Goal: Find specific page/section: Find specific page/section

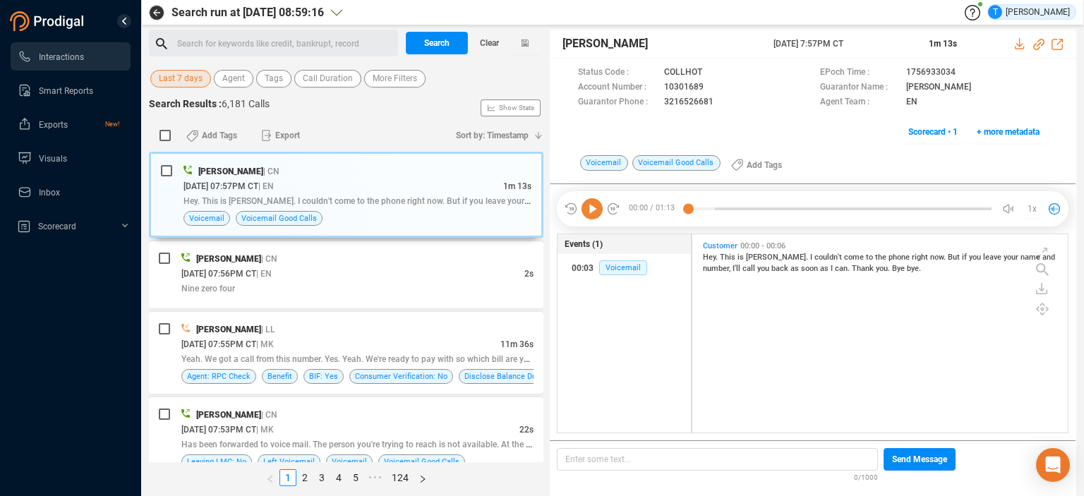
scroll to position [195, 369]
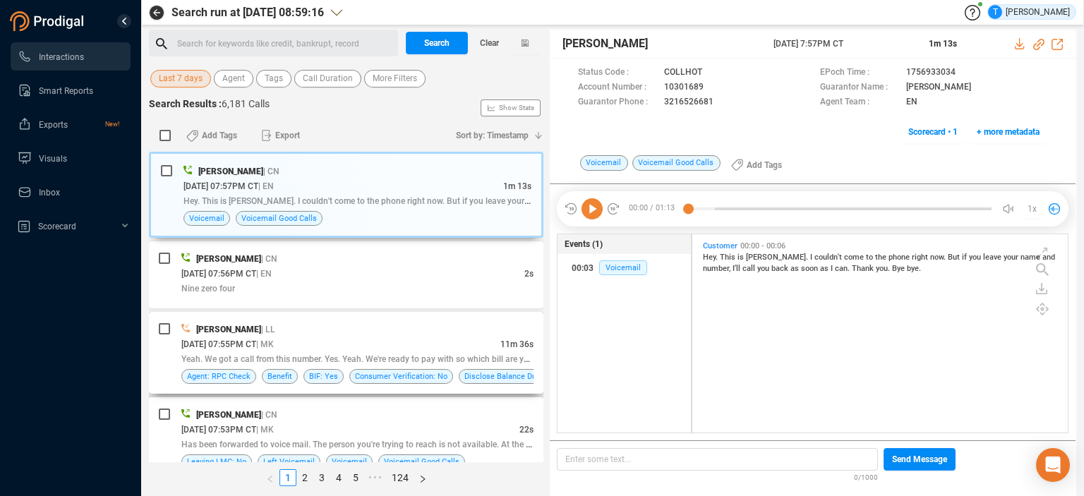
click at [390, 332] on div "[PERSON_NAME] | LL" at bounding box center [357, 329] width 352 height 15
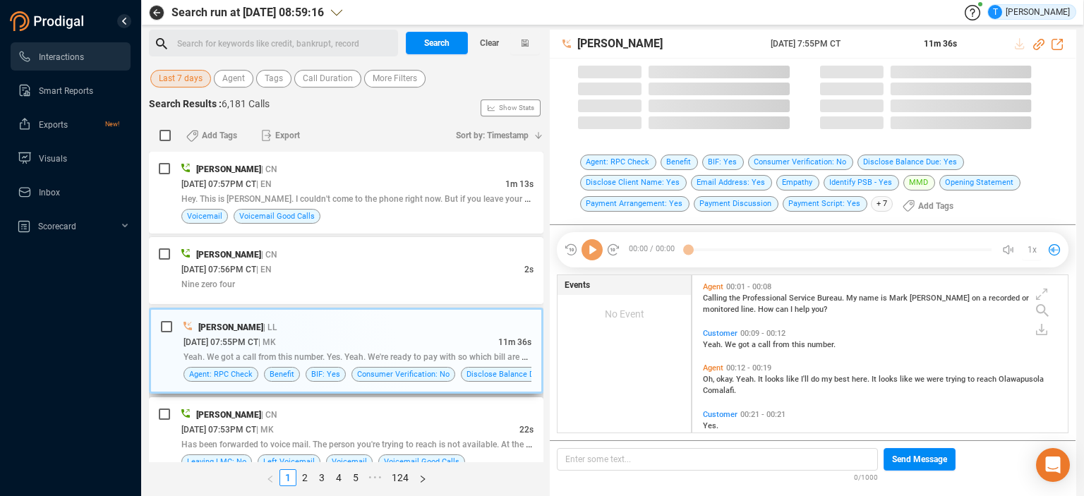
scroll to position [155, 369]
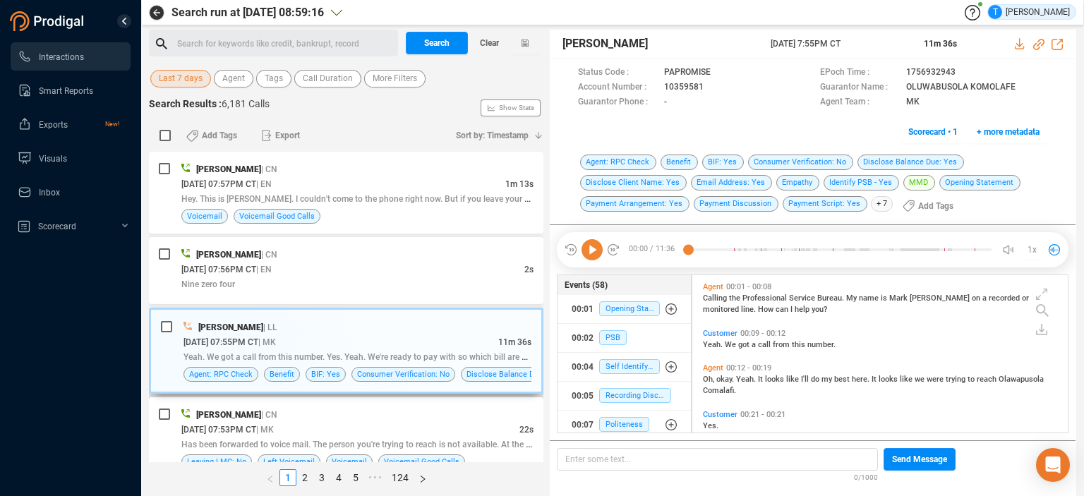
click at [432, 321] on div "[PERSON_NAME] | LL" at bounding box center [357, 327] width 348 height 15
click at [711, 87] on icon at bounding box center [715, 88] width 11 height 11
click at [923, 127] on span "Scorecard • 1" at bounding box center [932, 132] width 49 height 23
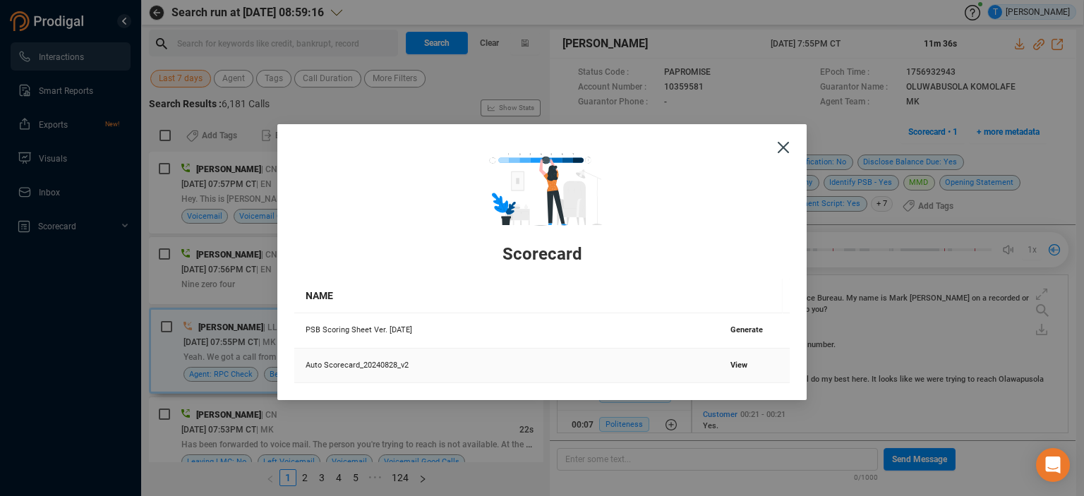
click at [732, 363] on span "View" at bounding box center [738, 365] width 17 height 9
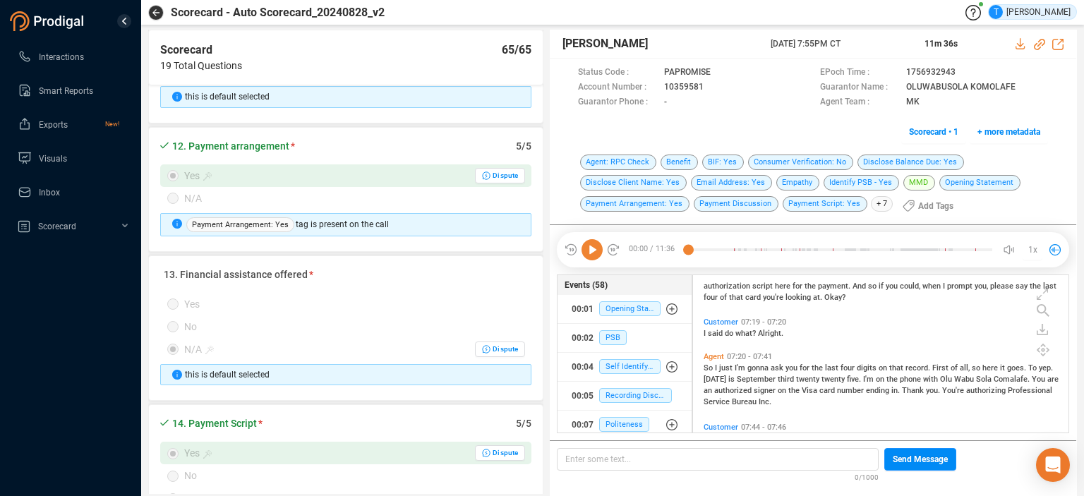
scroll to position [2089, 0]
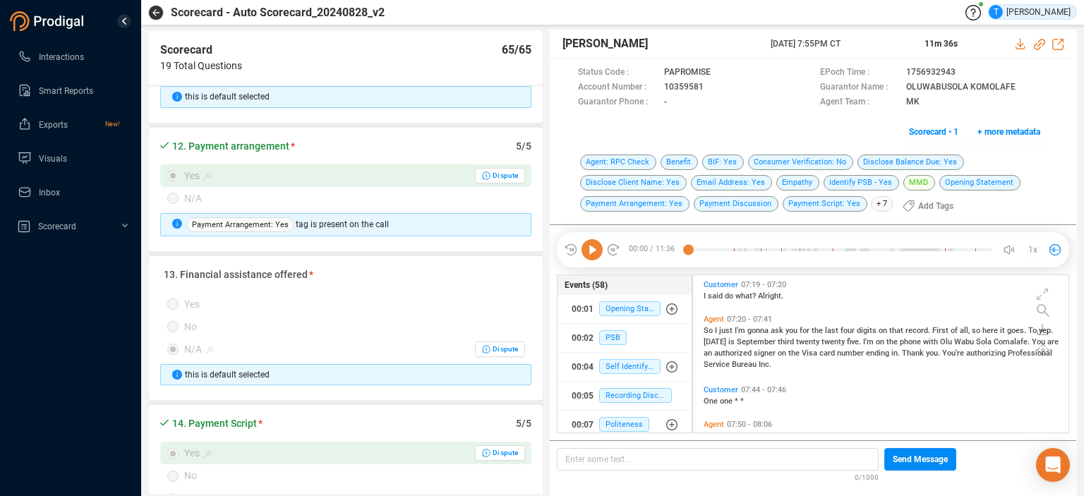
drag, startPoint x: 1068, startPoint y: 376, endPoint x: 1068, endPoint y: 386, distance: 9.9
click at [1068, 386] on div "Status Code : PAPROMISE EPoch Time : 1756932943 Account Number : 10359581 Guara…" at bounding box center [881, 354] width 378 height 159
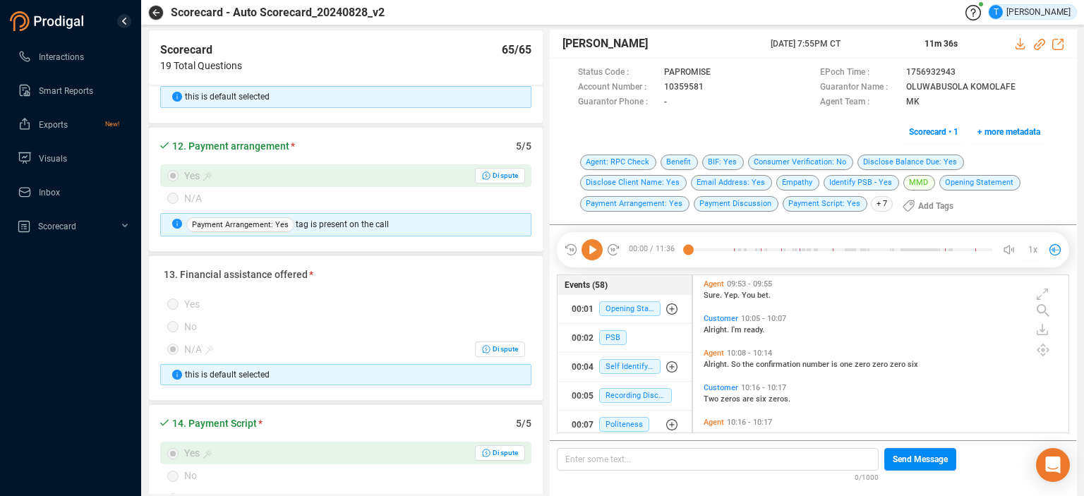
scroll to position [2417, 0]
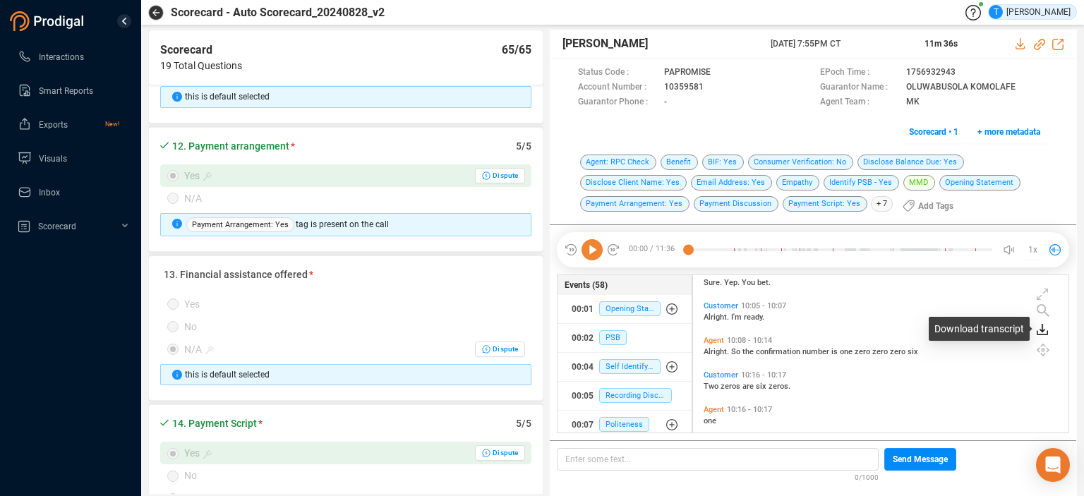
click at [1042, 332] on icon at bounding box center [1042, 329] width 11 height 11
click at [1014, 339] on icon at bounding box center [1013, 337] width 11 height 11
click at [713, 87] on icon at bounding box center [715, 88] width 11 height 11
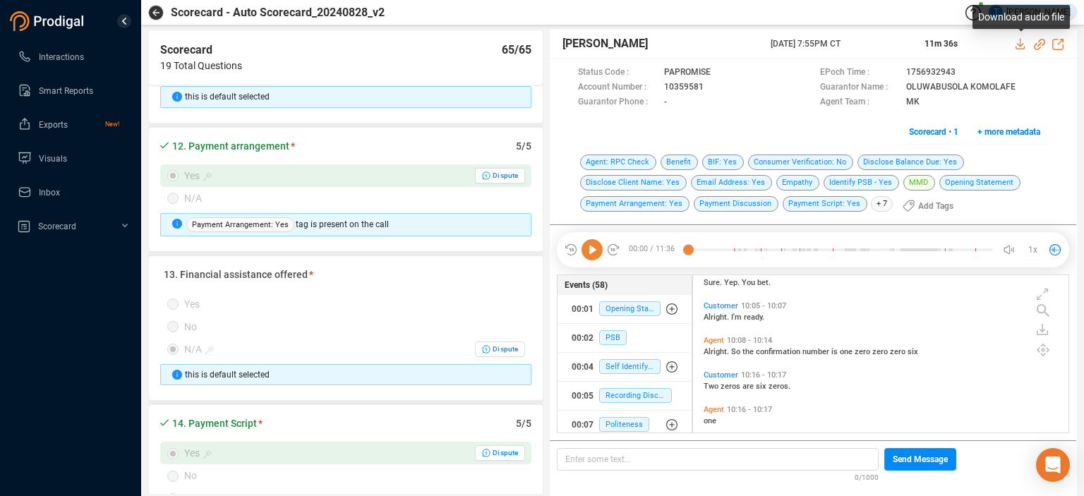
click at [1015, 45] on icon at bounding box center [1020, 43] width 11 height 11
click at [151, 13] on button "button" at bounding box center [156, 13] width 16 height 16
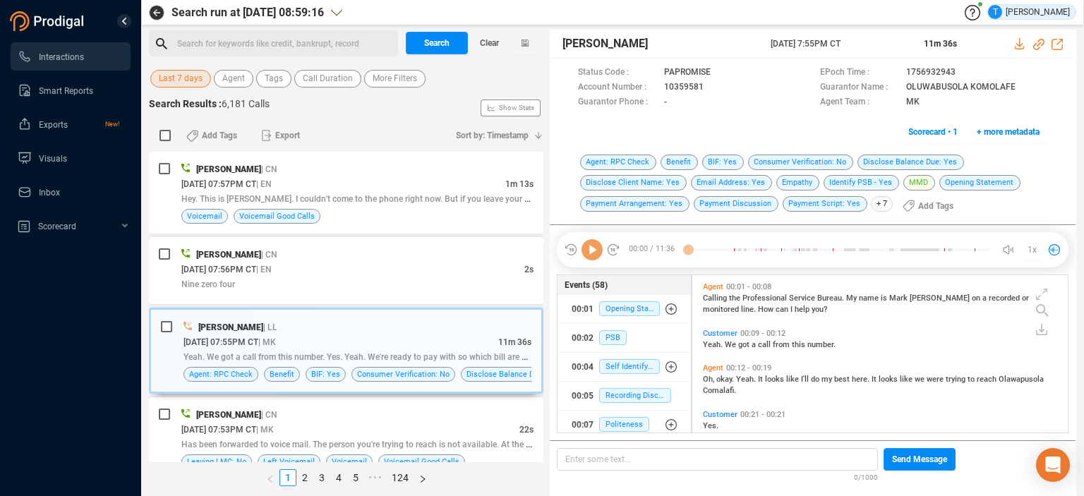
scroll to position [155, 369]
click at [155, 11] on icon "button" at bounding box center [156, 12] width 7 height 7
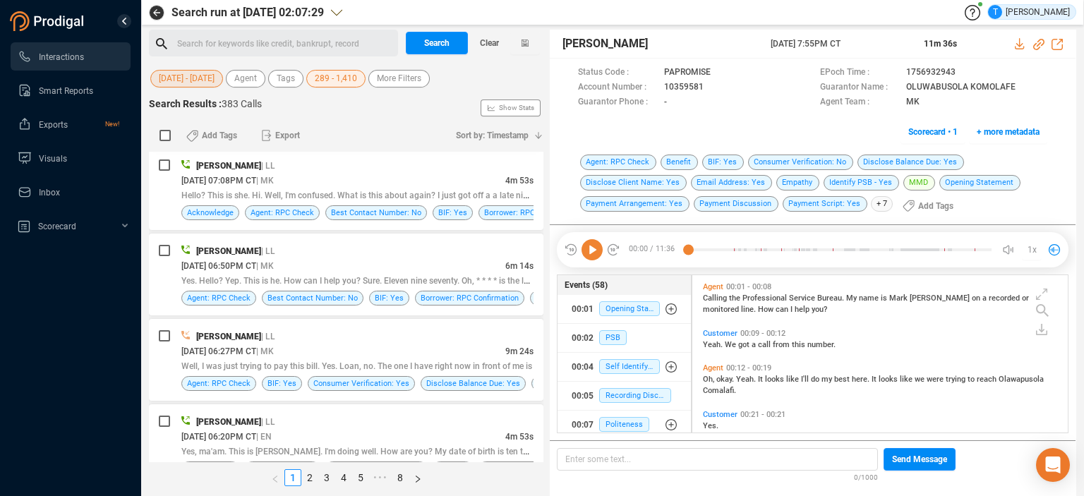
scroll to position [100, 0]
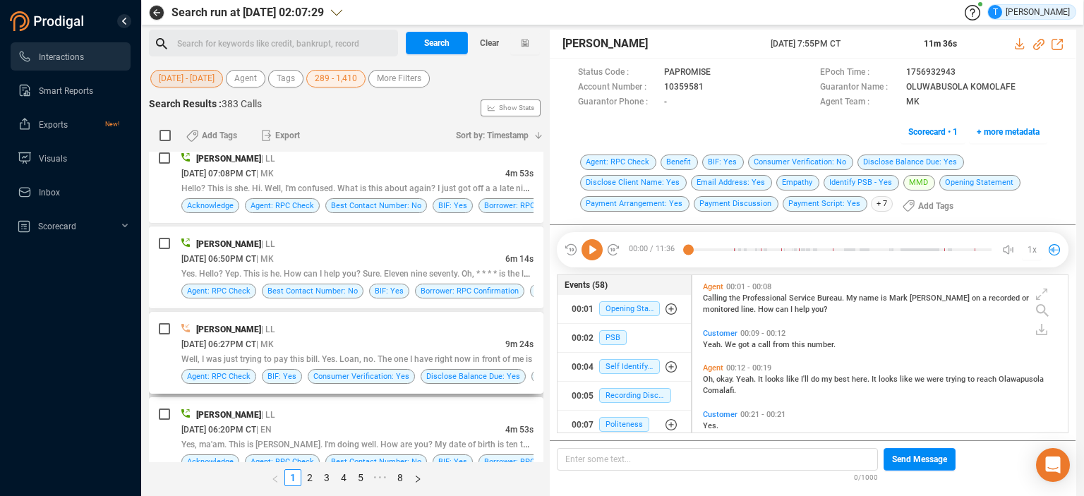
click at [426, 338] on div "[DATE] 06:27PM CT | MK" at bounding box center [343, 344] width 324 height 15
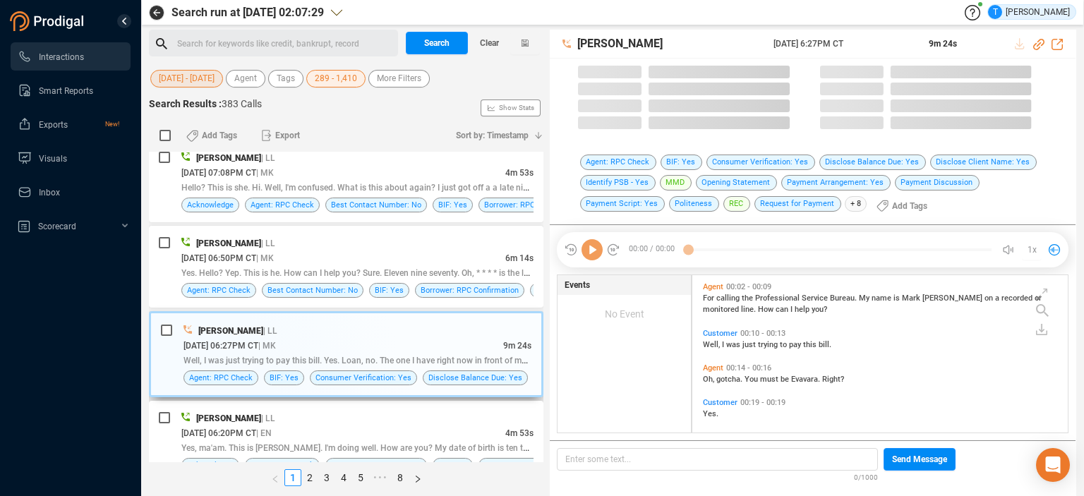
scroll to position [155, 369]
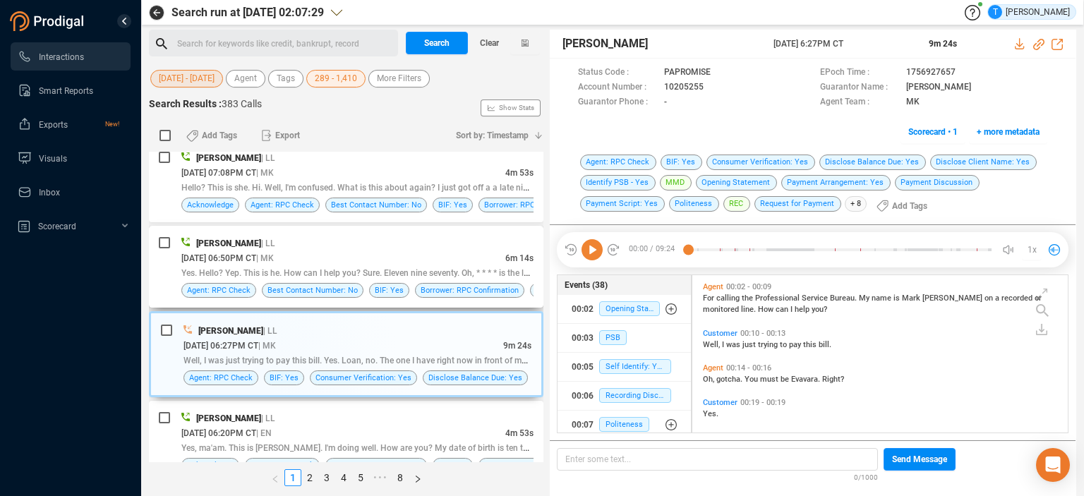
click at [451, 239] on div "[PERSON_NAME] | LL" at bounding box center [357, 243] width 352 height 15
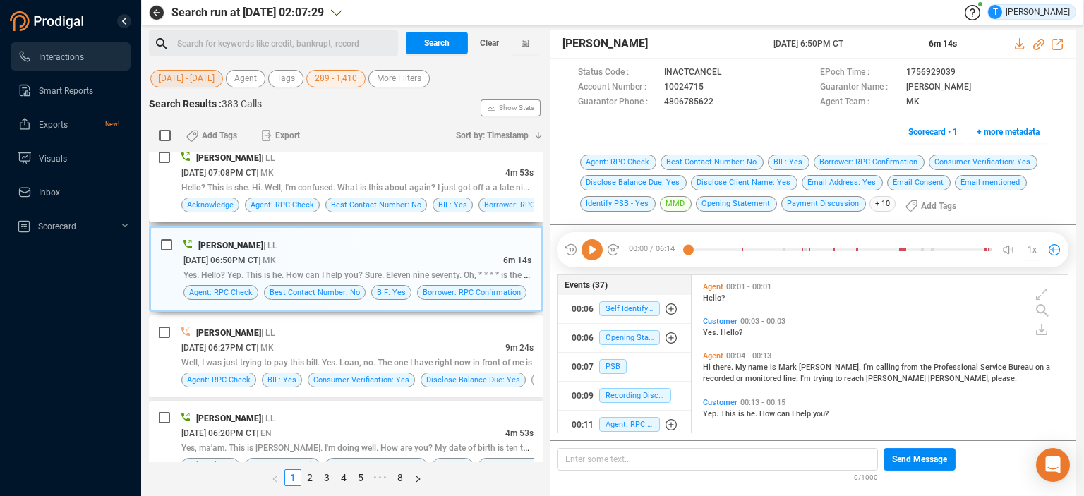
click at [450, 177] on div "[DATE] 07:08PM CT | MK" at bounding box center [343, 172] width 324 height 15
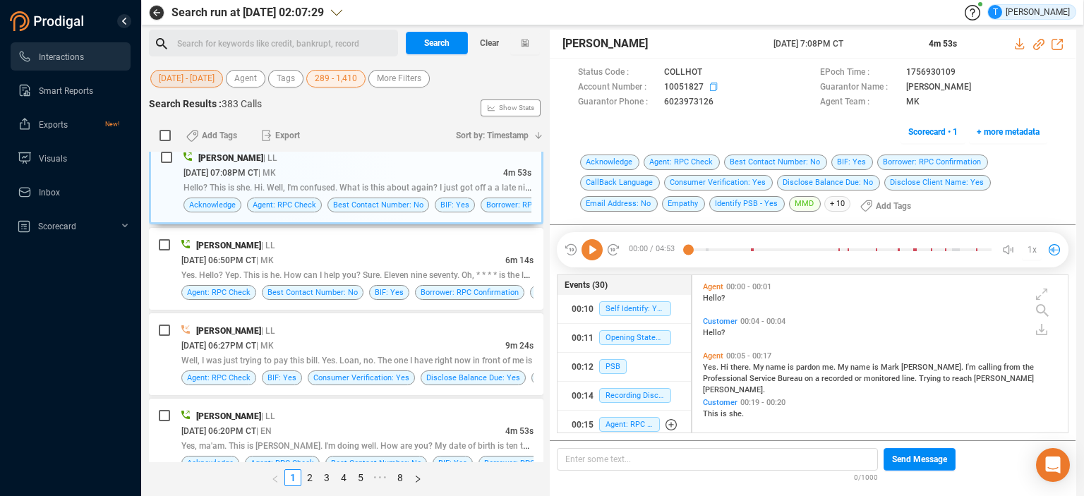
click at [715, 86] on icon at bounding box center [715, 88] width 11 height 11
click at [1044, 333] on icon at bounding box center [1041, 329] width 11 height 11
click at [1013, 340] on div "Download transcript" at bounding box center [978, 329] width 101 height 24
click at [1042, 330] on icon at bounding box center [1042, 328] width 6 height 8
click at [1040, 330] on icon at bounding box center [1041, 329] width 11 height 11
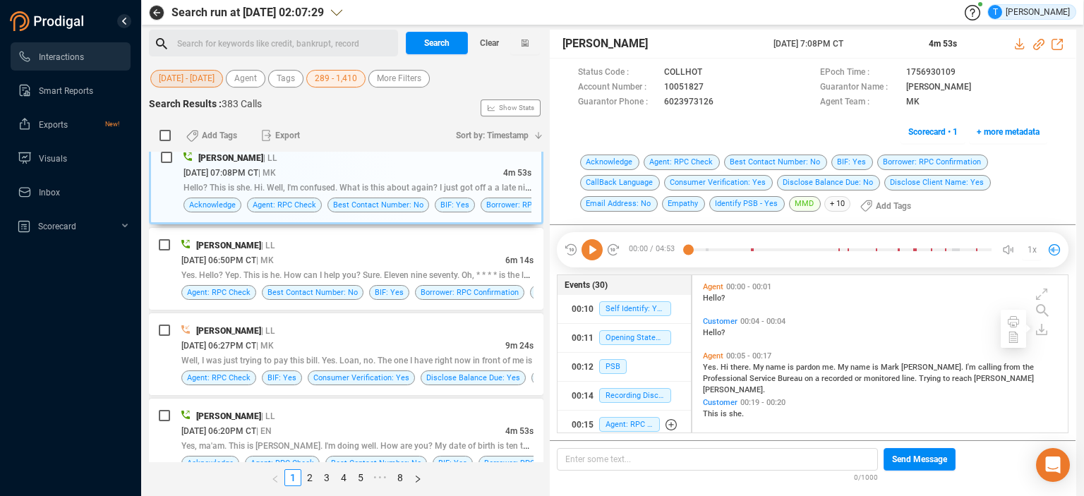
click at [1020, 343] on div at bounding box center [1013, 329] width 25 height 38
click at [1012, 337] on icon at bounding box center [1014, 337] width 6 height 7
click at [1018, 44] on icon at bounding box center [1019, 43] width 9 height 11
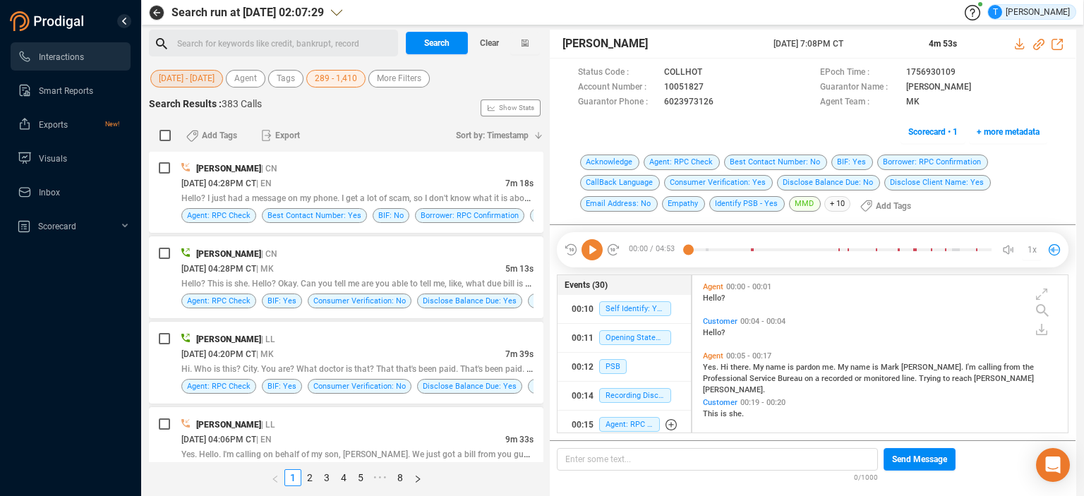
scroll to position [782, 0]
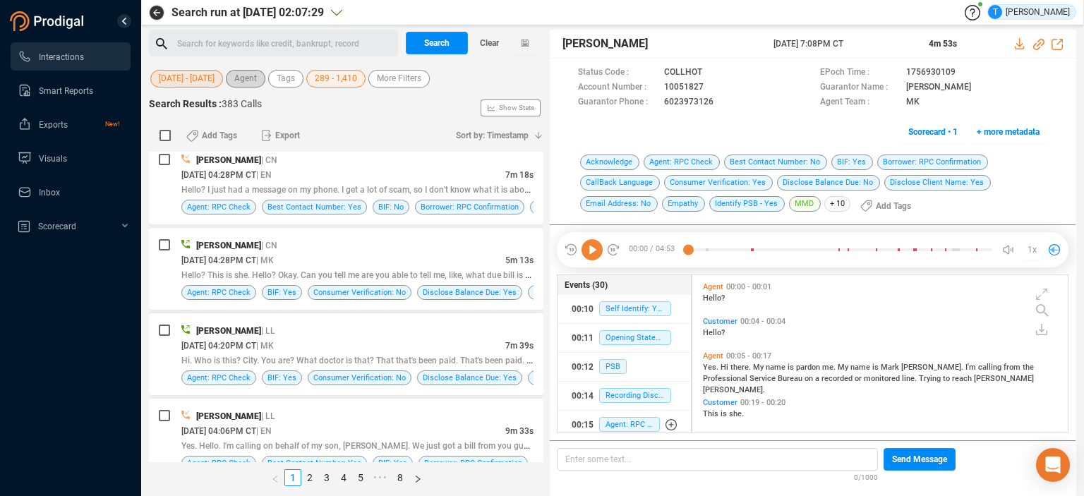
click at [246, 80] on span "Agent" at bounding box center [245, 79] width 23 height 18
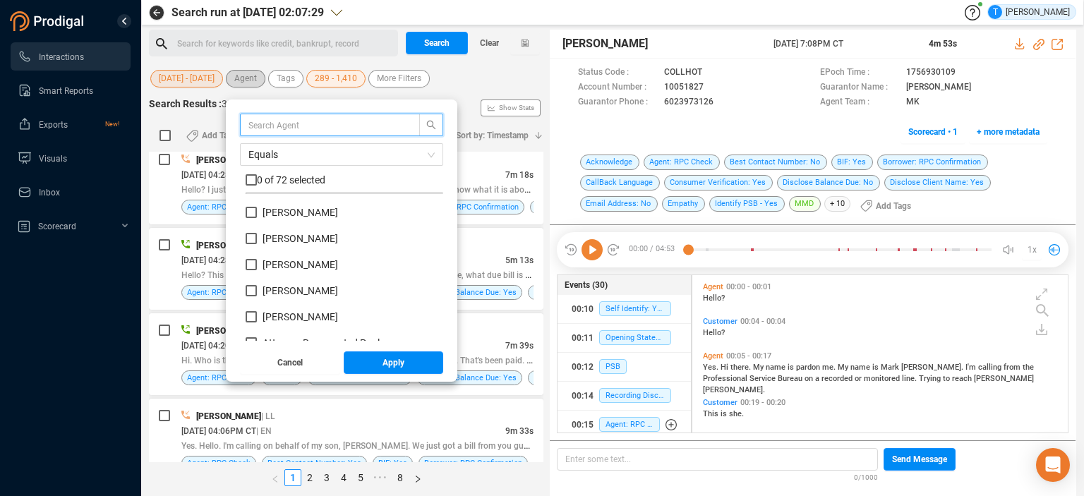
scroll to position [132, 191]
click at [254, 290] on input "[PERSON_NAME]" at bounding box center [251, 290] width 11 height 11
checkbox input "true"
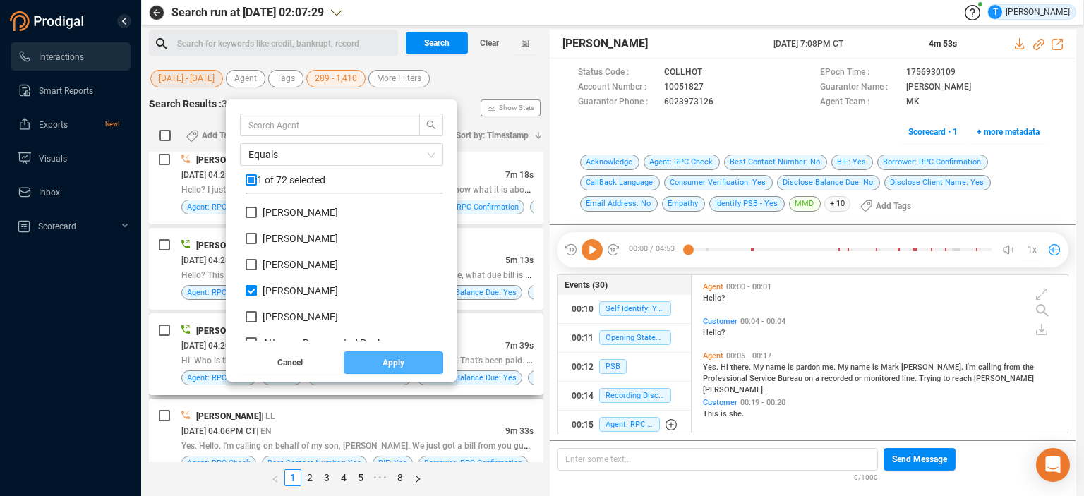
click at [373, 366] on button "Apply" at bounding box center [394, 362] width 100 height 23
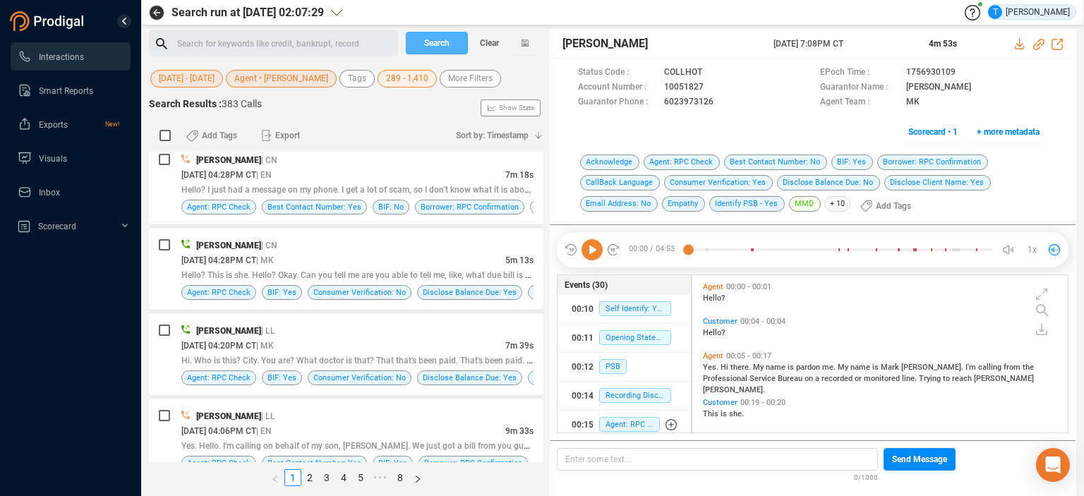
click at [442, 37] on span "Search" at bounding box center [436, 43] width 25 height 23
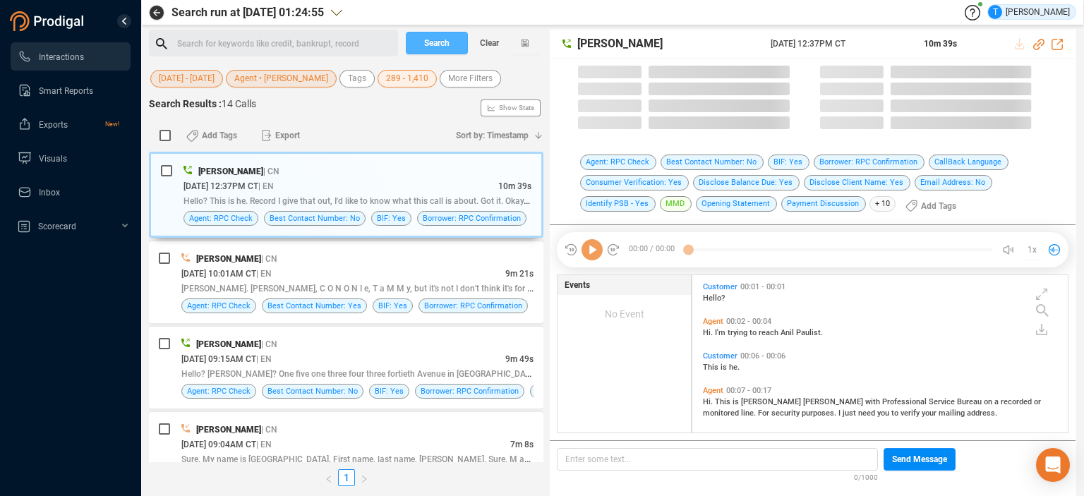
scroll to position [155, 369]
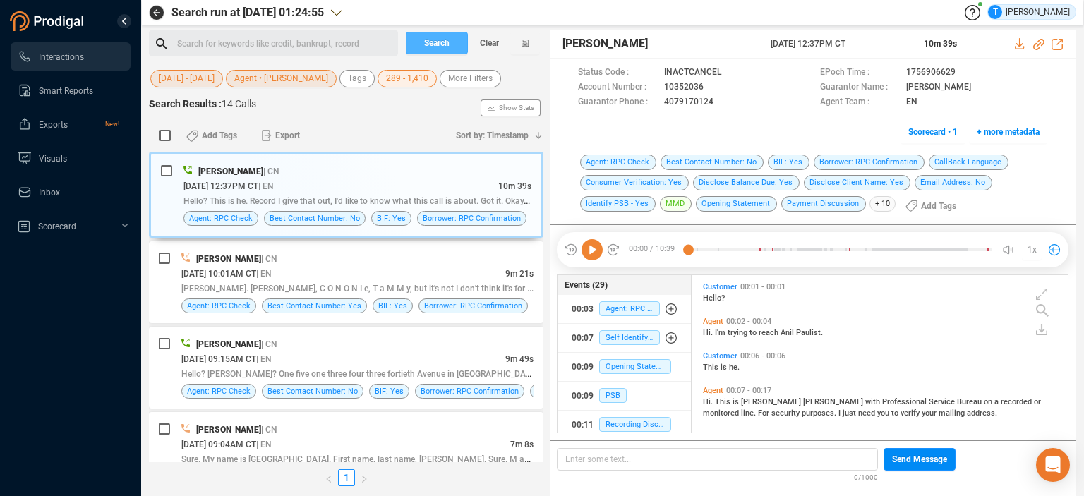
click at [444, 41] on span "Search" at bounding box center [436, 43] width 25 height 23
click at [416, 422] on div "[PERSON_NAME] | CN" at bounding box center [357, 429] width 352 height 15
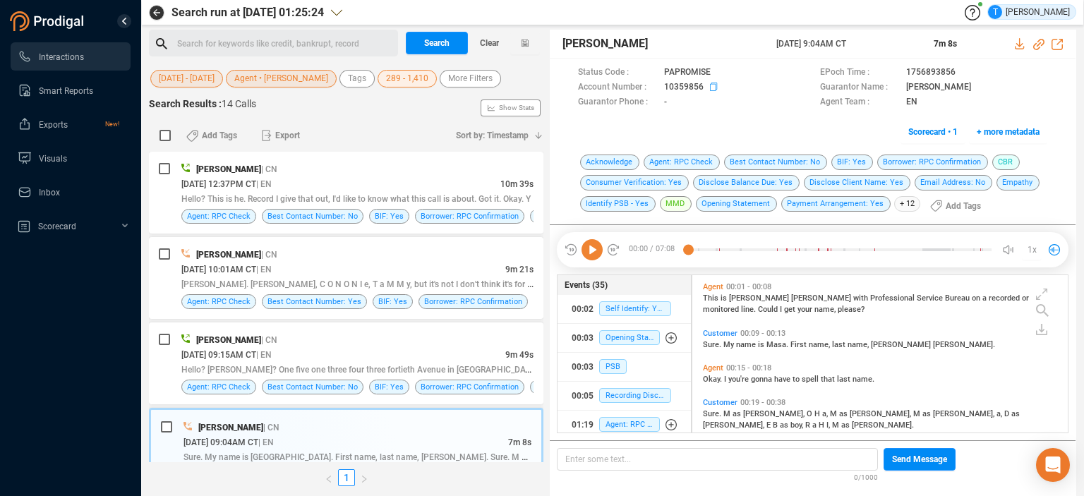
click at [708, 88] on span at bounding box center [755, 87] width 99 height 15
click at [711, 87] on icon at bounding box center [715, 88] width 11 height 11
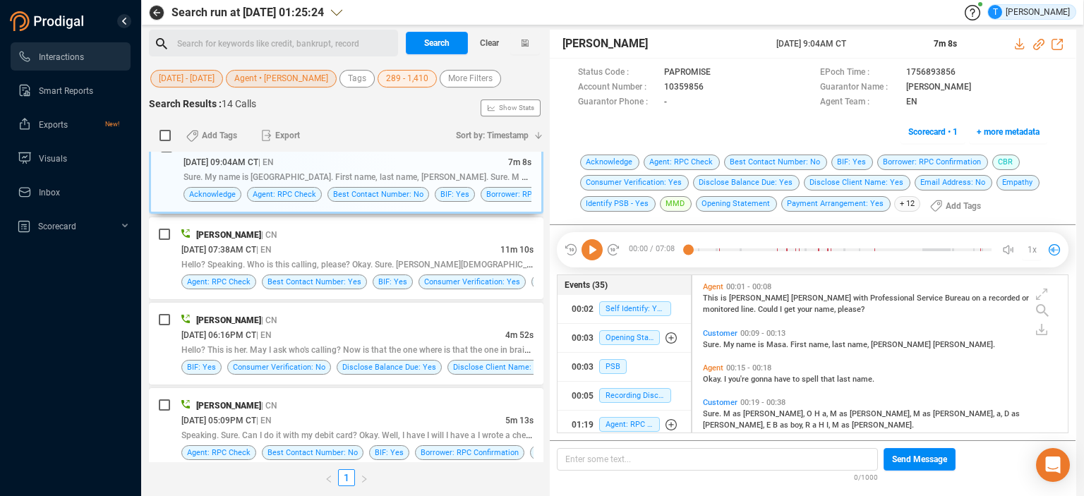
scroll to position [284, 0]
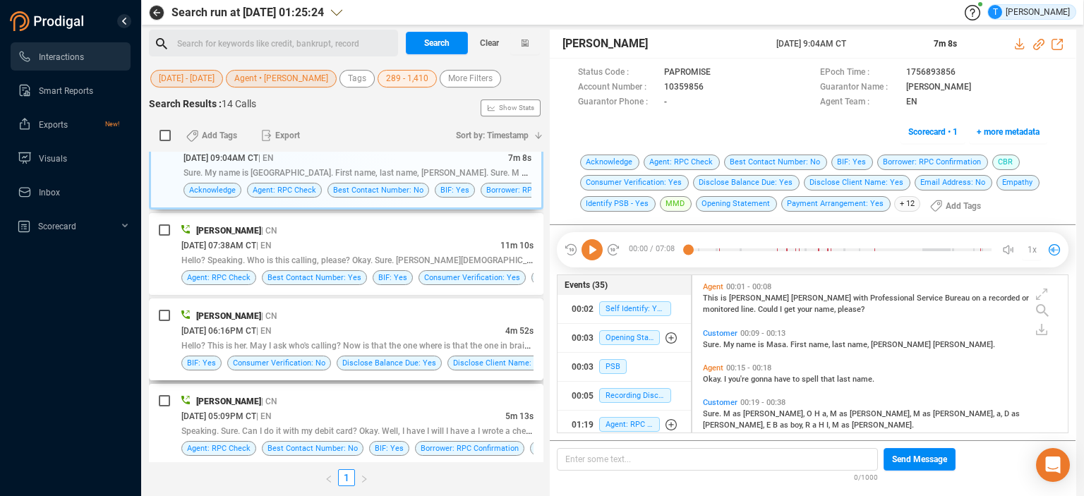
click at [477, 323] on div "[DATE] 06:16PM CT | EN" at bounding box center [343, 330] width 324 height 15
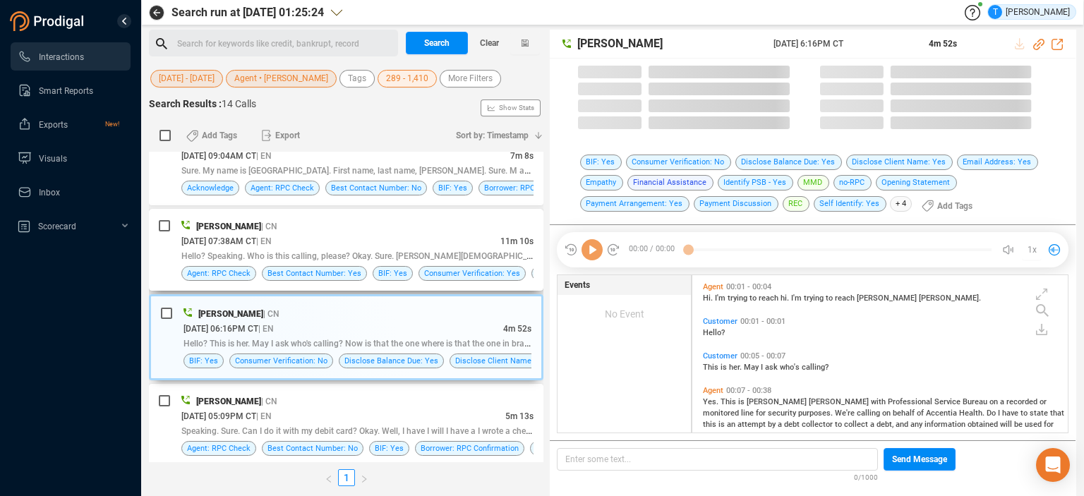
scroll to position [155, 369]
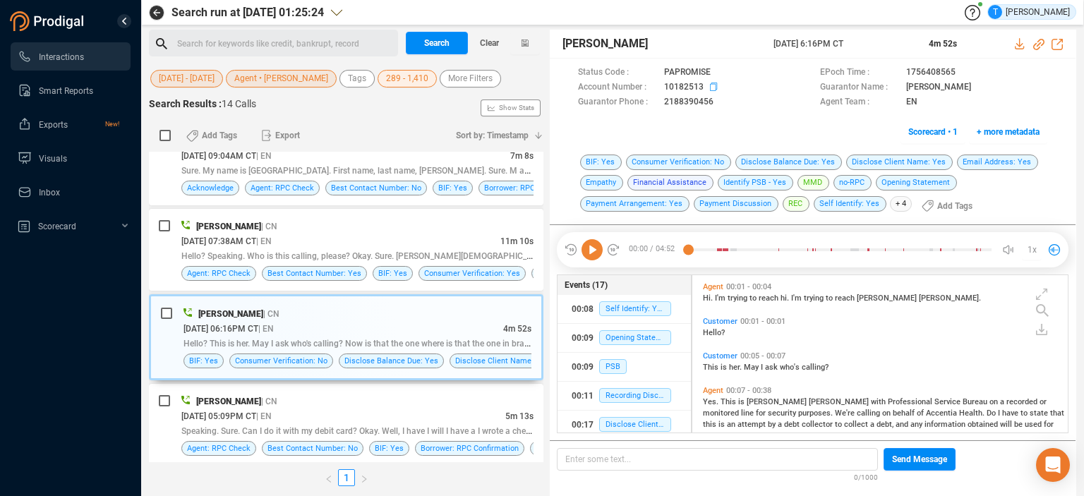
click at [713, 84] on icon at bounding box center [715, 88] width 11 height 11
click at [595, 244] on icon at bounding box center [591, 249] width 21 height 21
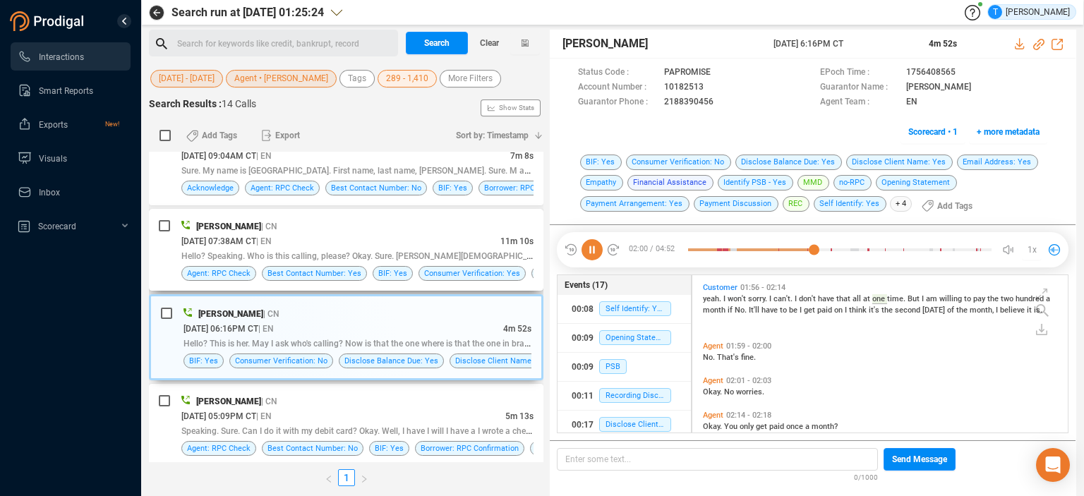
scroll to position [694, 0]
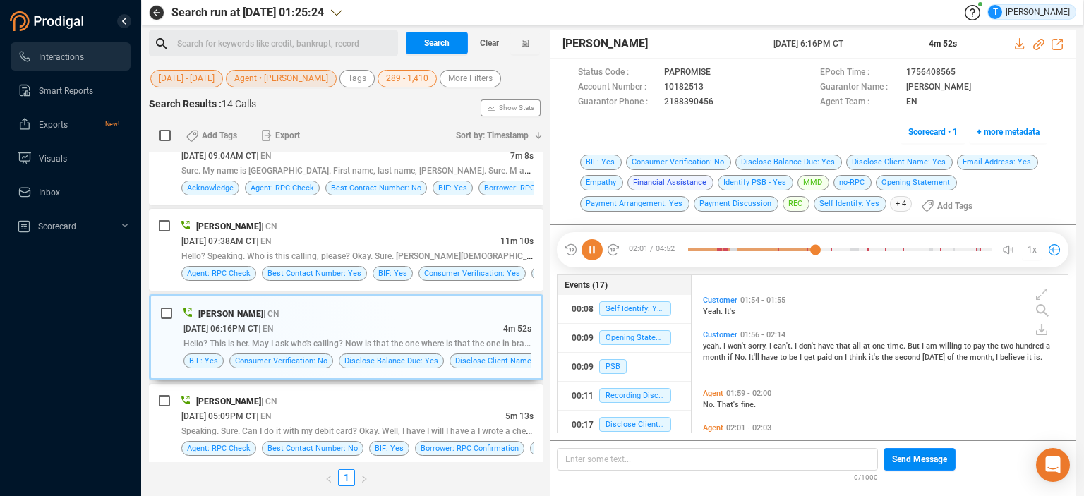
click at [593, 255] on icon at bounding box center [591, 249] width 21 height 21
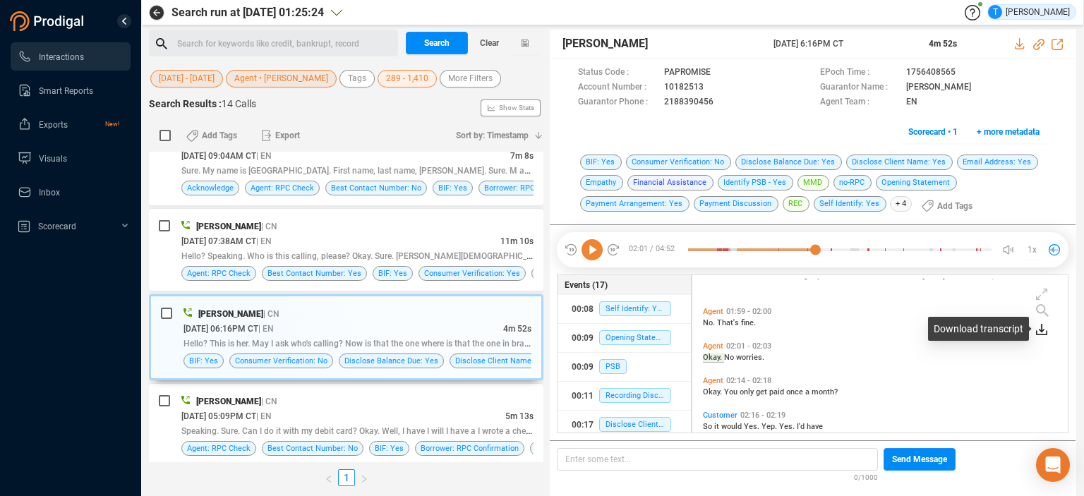
click at [1043, 330] on icon at bounding box center [1042, 328] width 6 height 8
click at [1013, 339] on icon at bounding box center [1013, 337] width 11 height 11
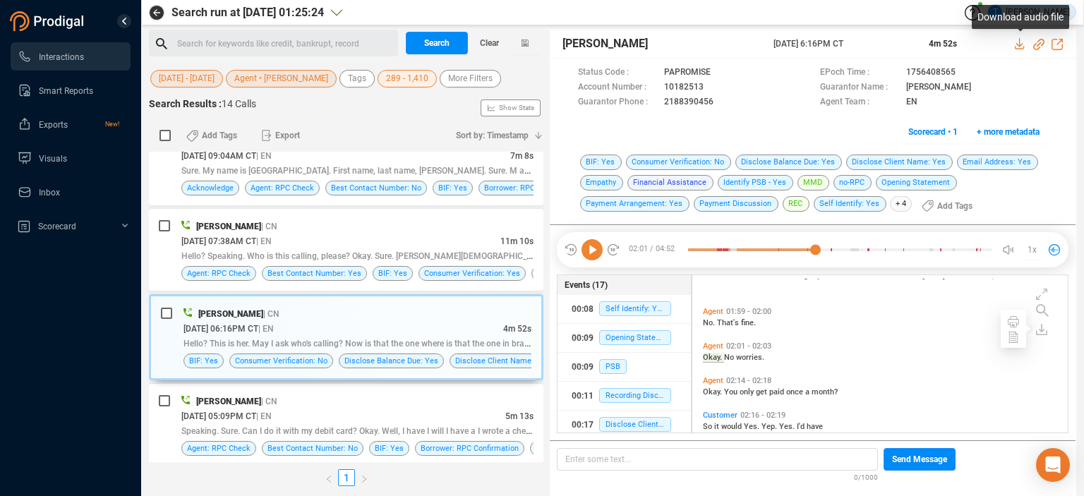
click at [1018, 42] on icon at bounding box center [1020, 43] width 11 height 11
click at [711, 89] on icon at bounding box center [715, 88] width 11 height 11
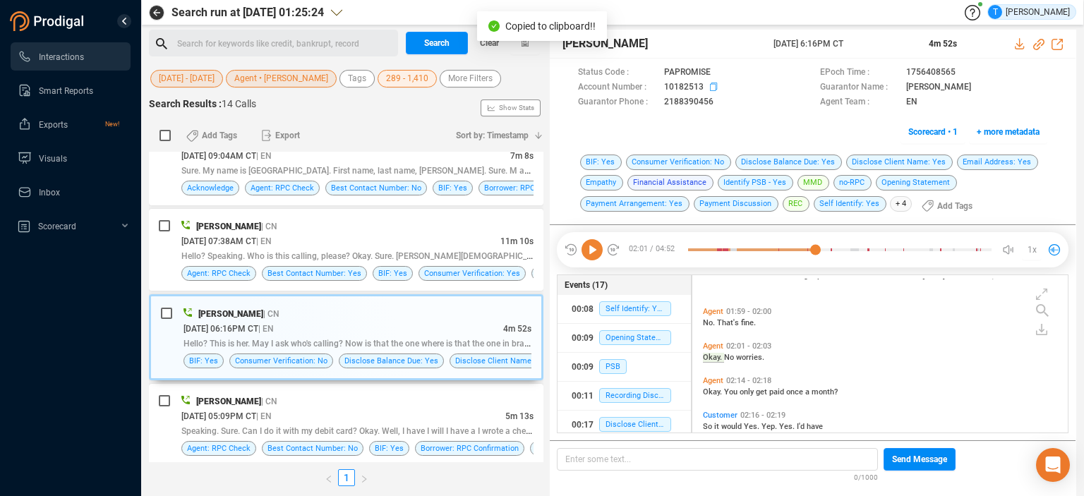
click at [712, 87] on icon at bounding box center [715, 88] width 11 height 11
click at [715, 85] on icon at bounding box center [715, 88] width 11 height 11
